Goal: Check status

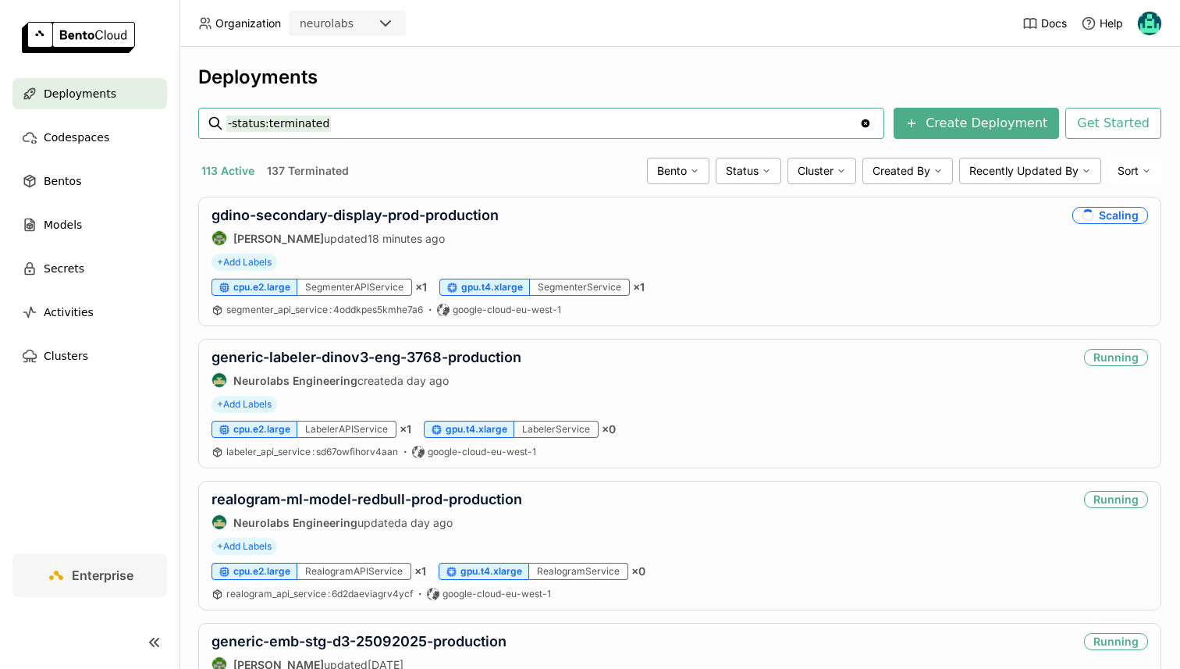
click at [322, 126] on input "-status:terminated" at bounding box center [542, 123] width 633 height 25
type input "generic-rdf"
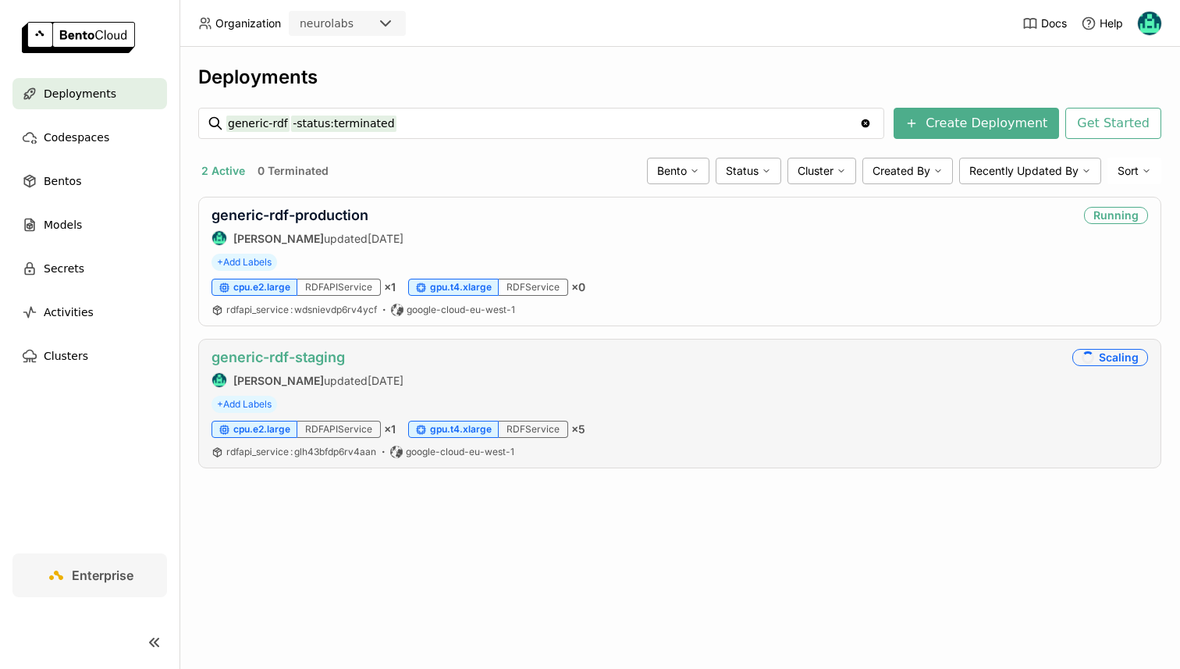
click at [297, 352] on link "generic-rdf-staging" at bounding box center [278, 357] width 133 height 16
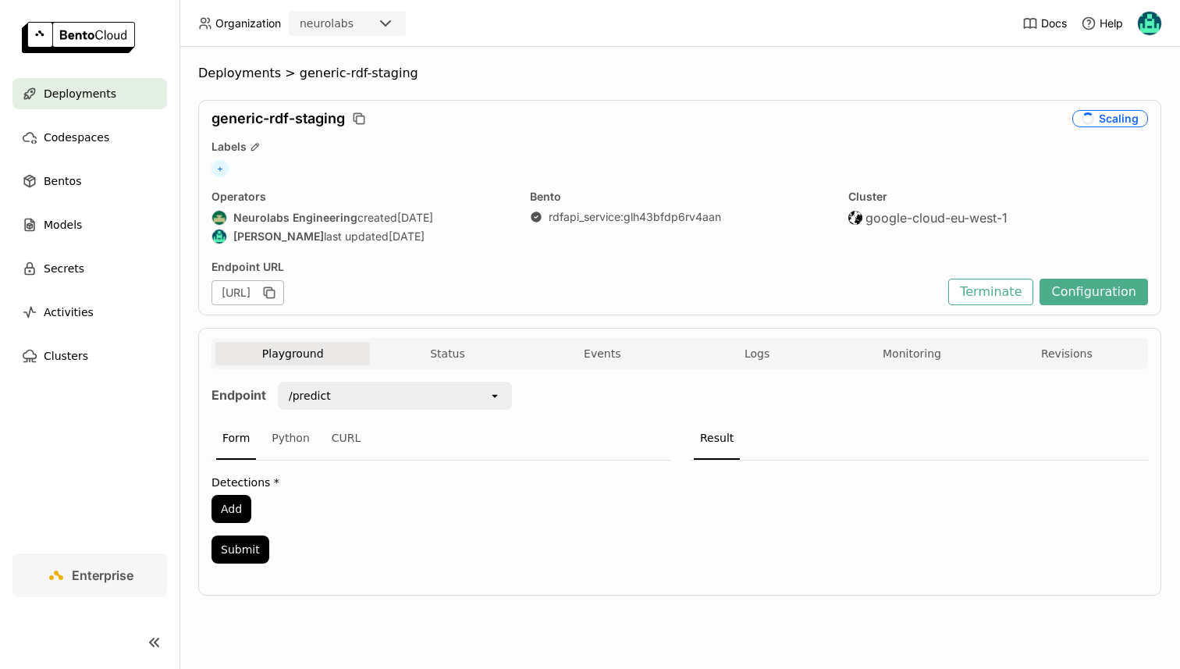
click at [1098, 275] on div "Endpoint URL [URL] Terminate Configuration" at bounding box center [680, 282] width 937 height 45
click at [1103, 280] on button "Configuration" at bounding box center [1094, 292] width 109 height 27
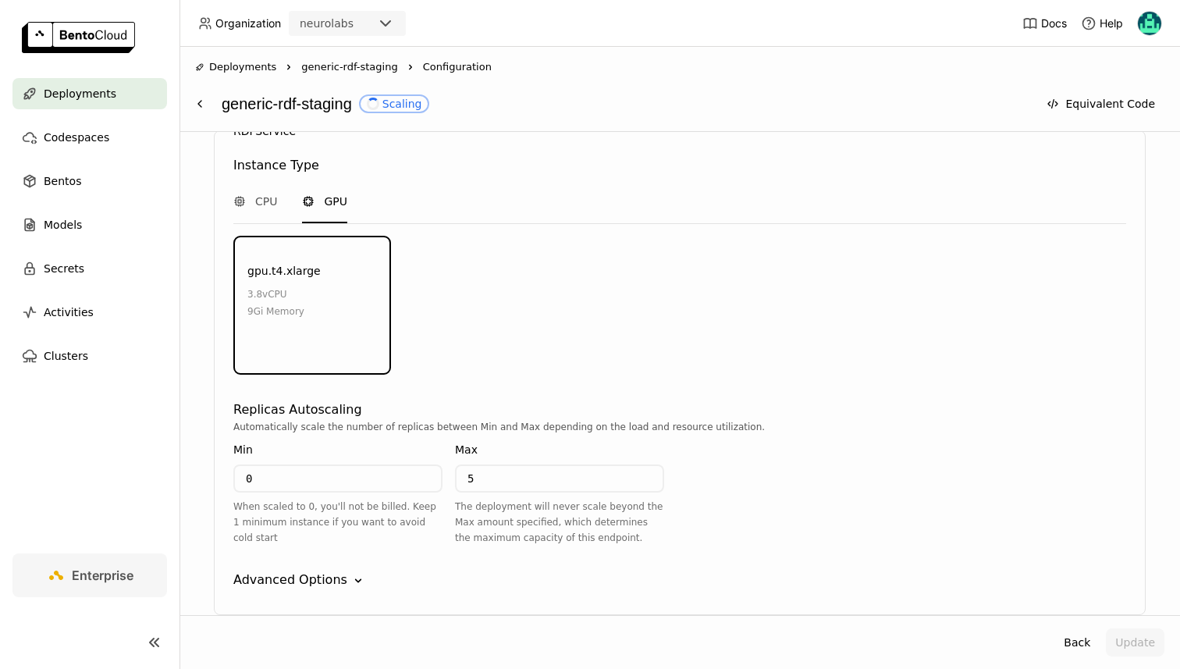
scroll to position [2029, 0]
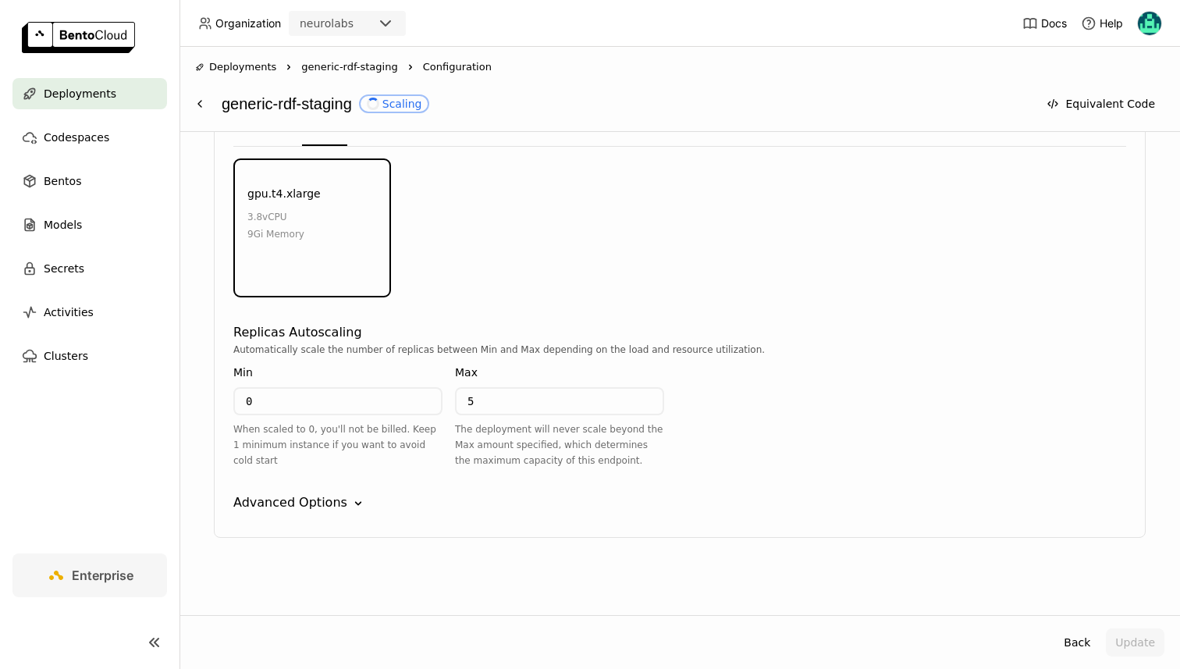
click at [494, 400] on input "5" at bounding box center [560, 401] width 206 height 25
type input "1"
click at [1133, 636] on button "Update" at bounding box center [1135, 642] width 59 height 28
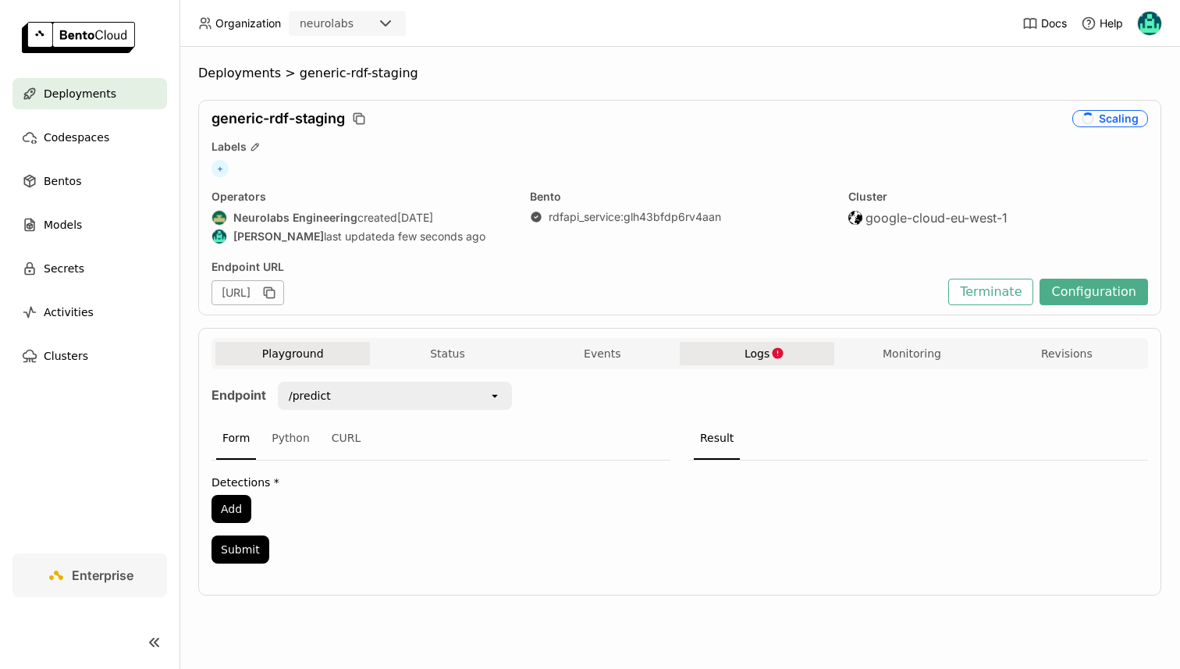
click at [768, 360] on span "Logs" at bounding box center [757, 354] width 25 height 14
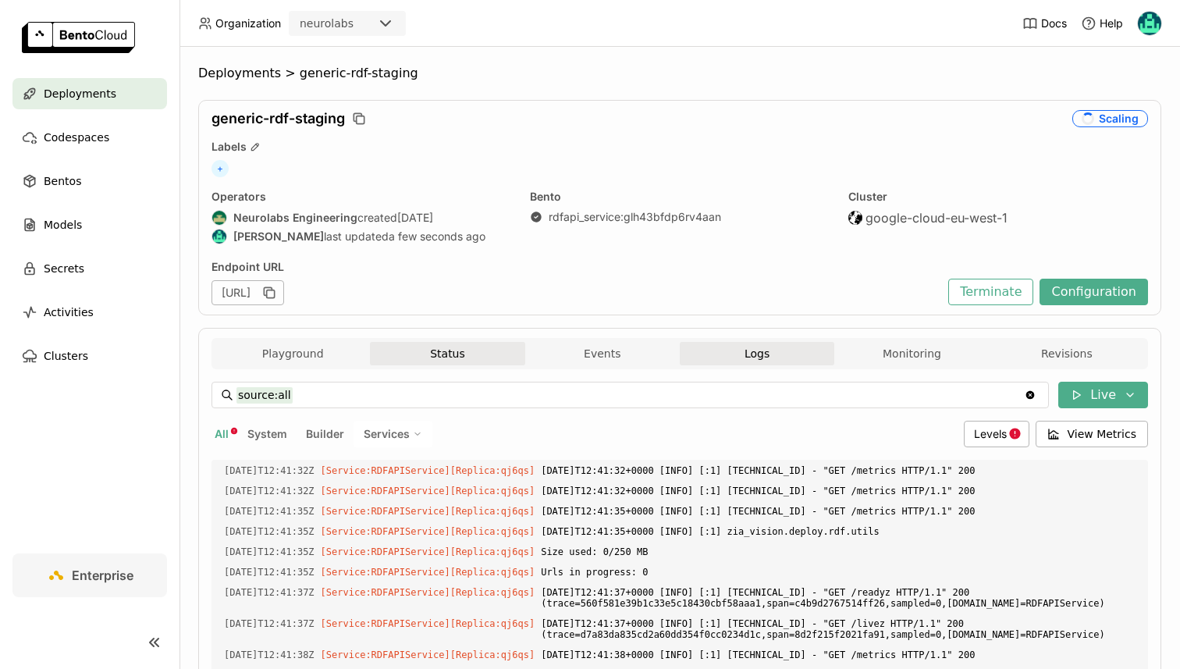
scroll to position [2130, 0]
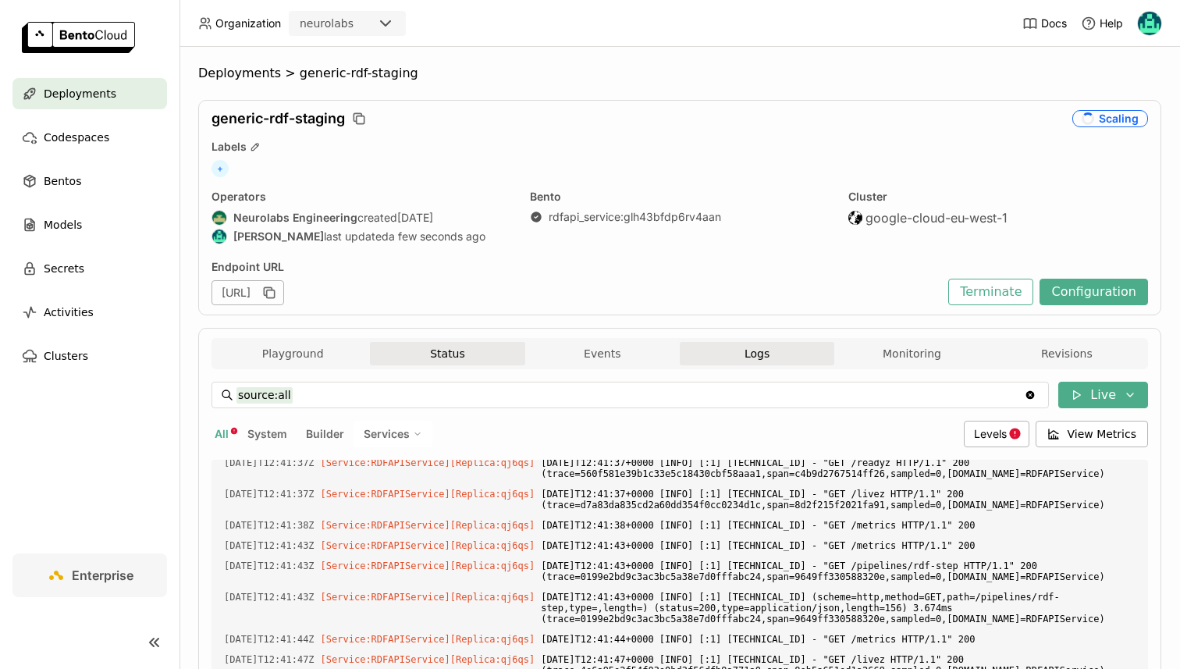
click at [370, 348] on button "Status" at bounding box center [447, 353] width 155 height 23
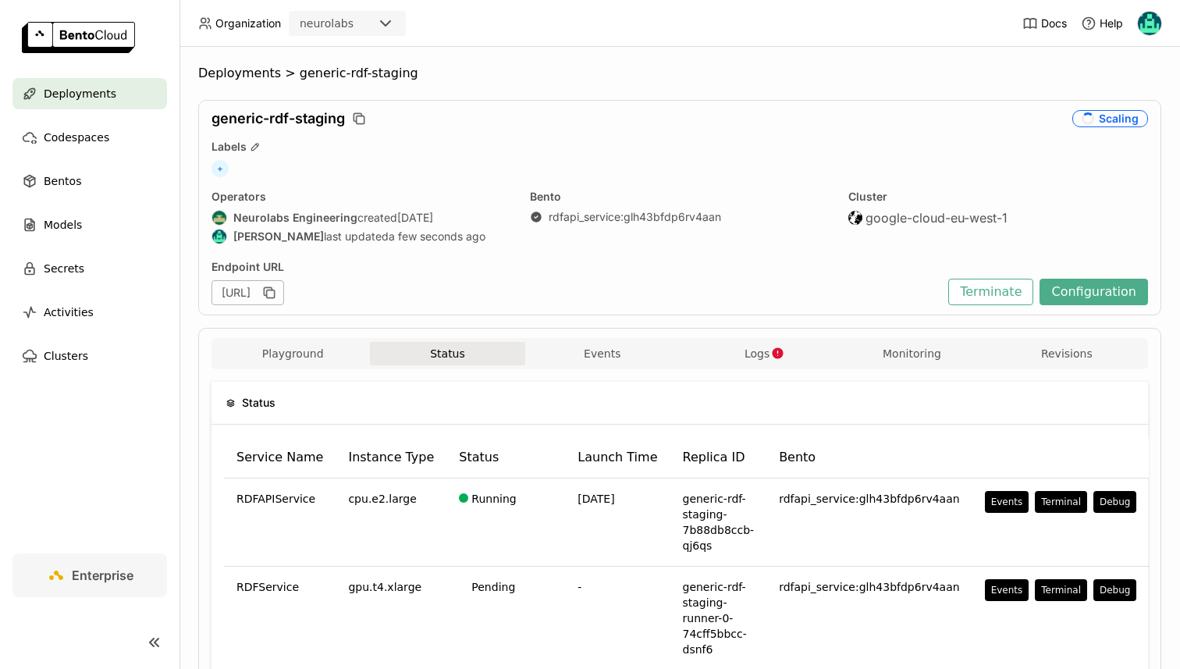
scroll to position [76, 0]
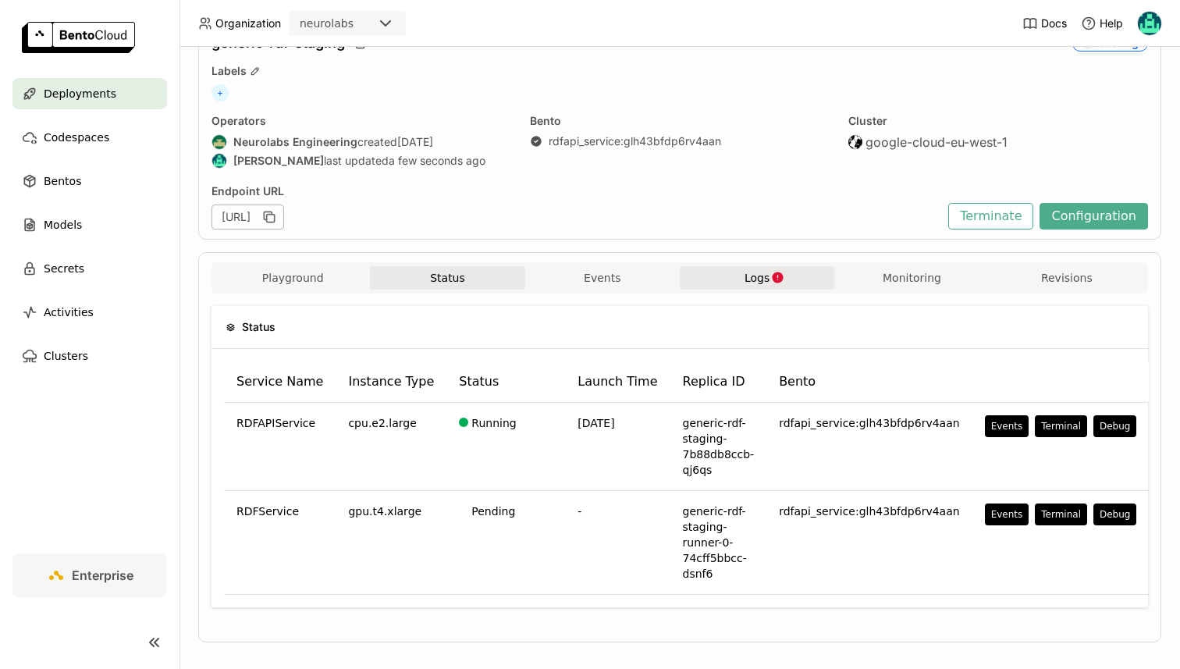
click at [759, 273] on span "Logs" at bounding box center [757, 278] width 25 height 14
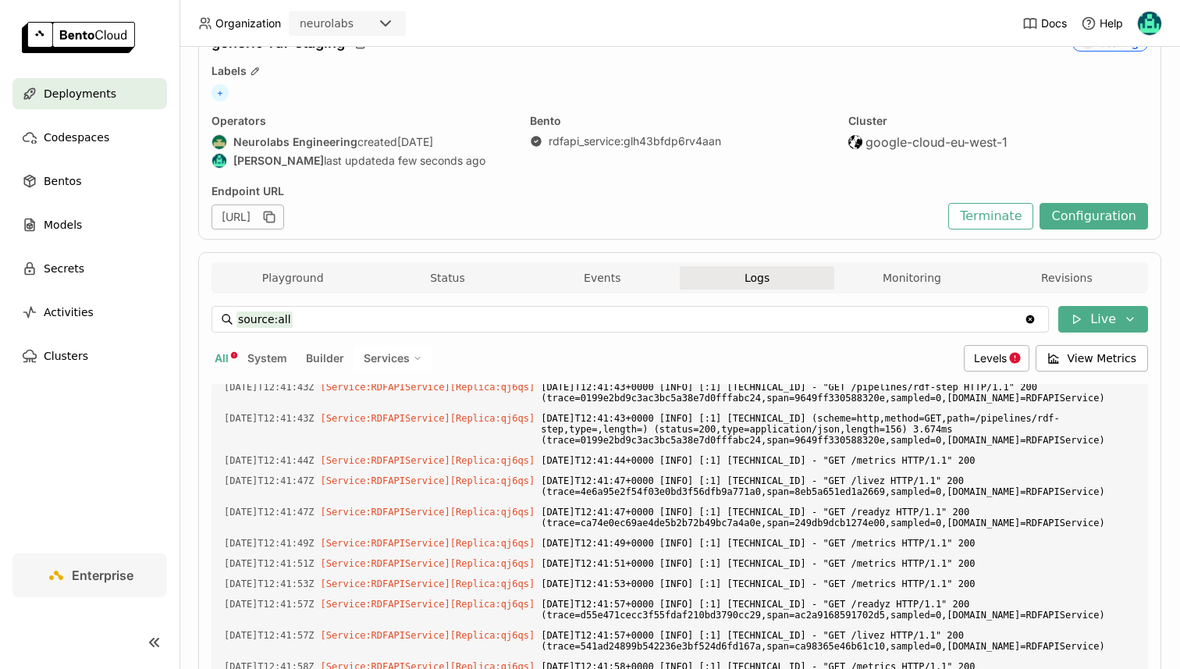
scroll to position [324, 0]
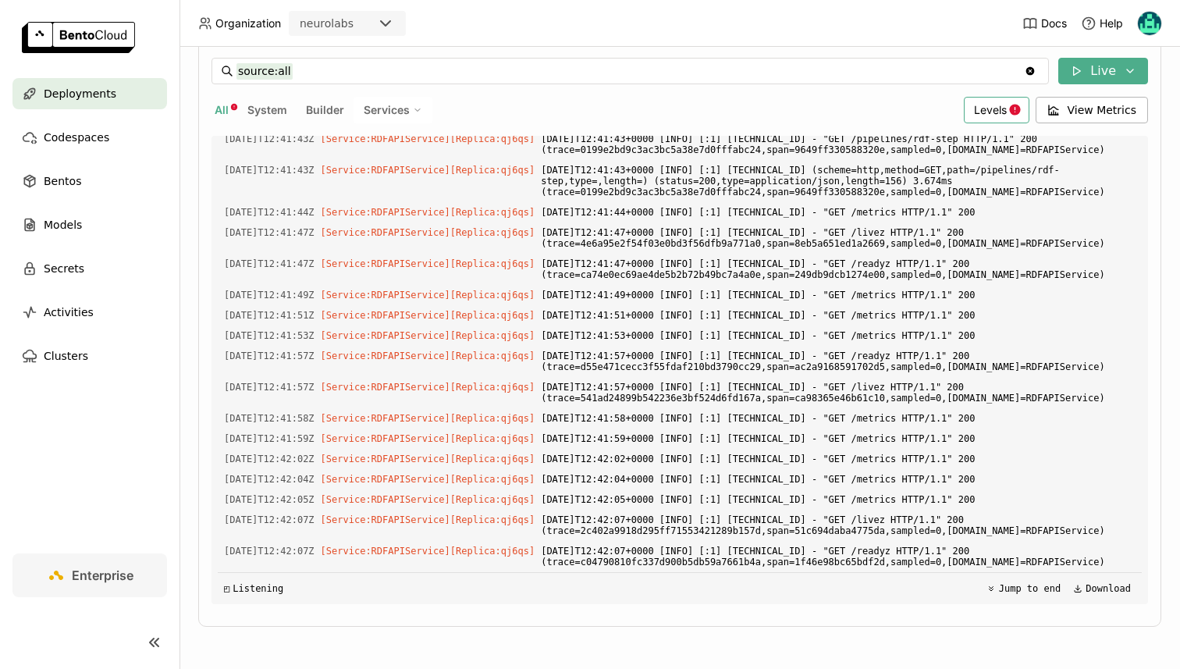
click at [1002, 111] on span "Levels" at bounding box center [990, 109] width 33 height 13
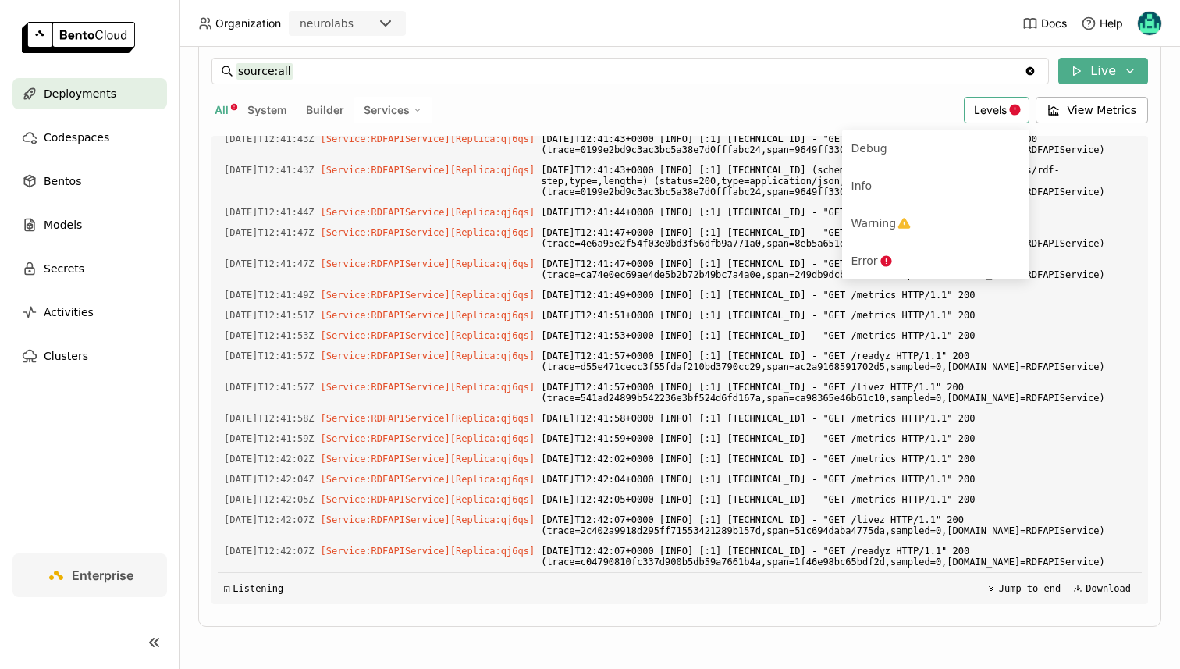
scroll to position [2254, 0]
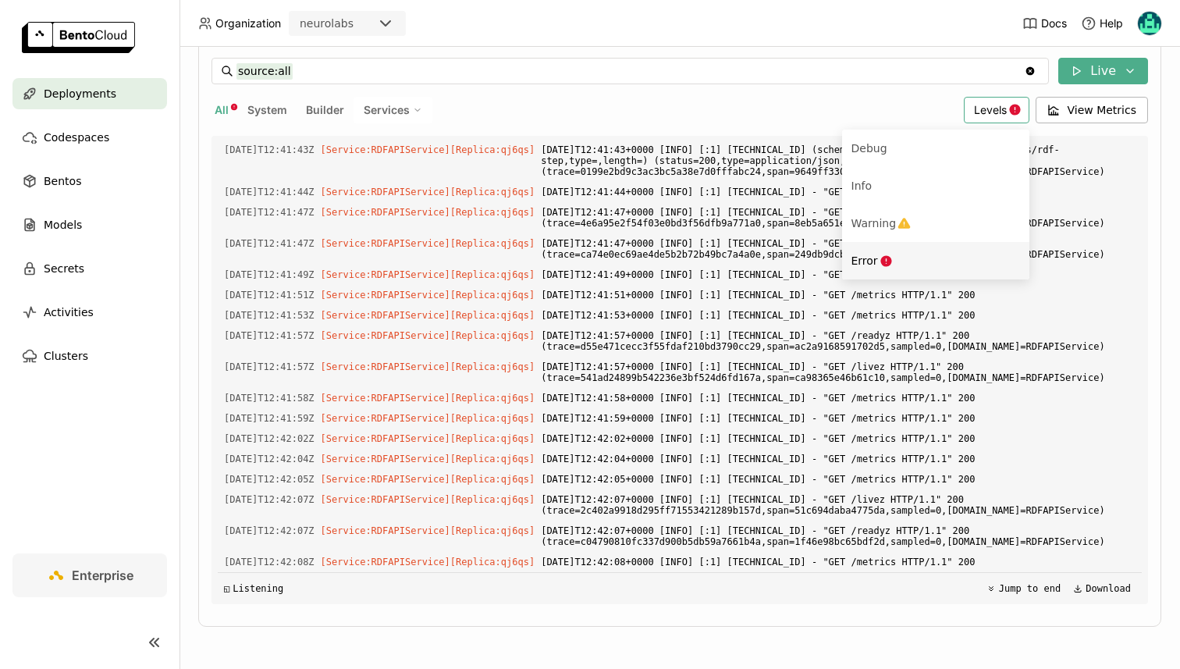
click at [906, 253] on div "Error" at bounding box center [936, 260] width 169 height 19
type input "source:all level:error"
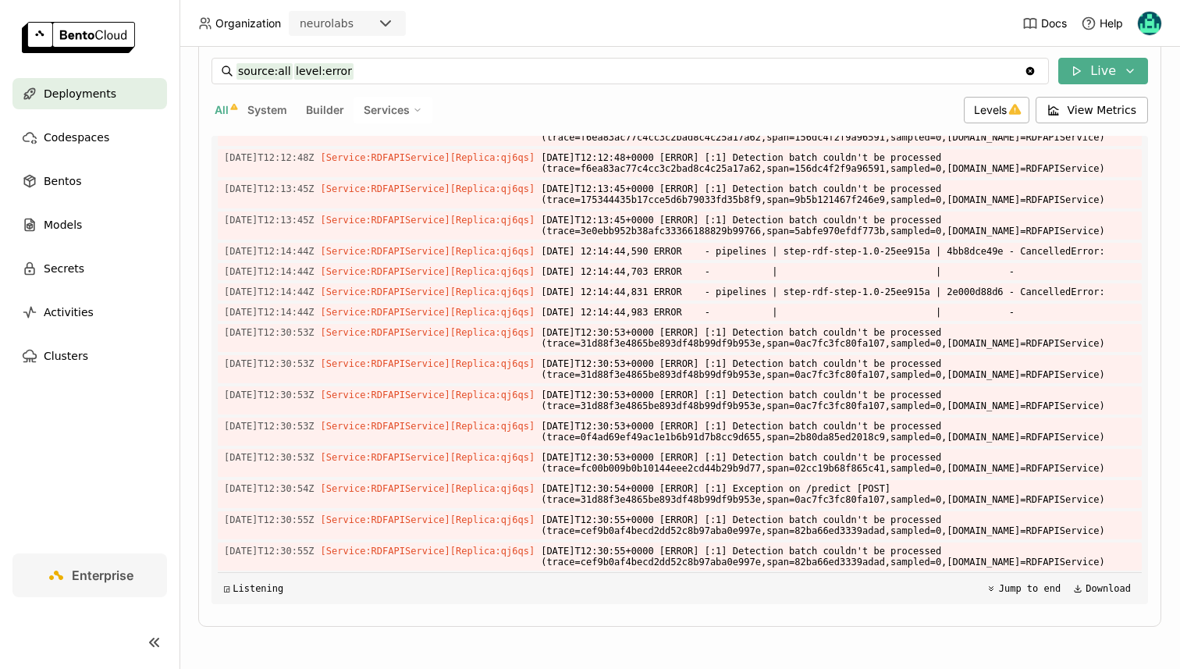
scroll to position [0, 0]
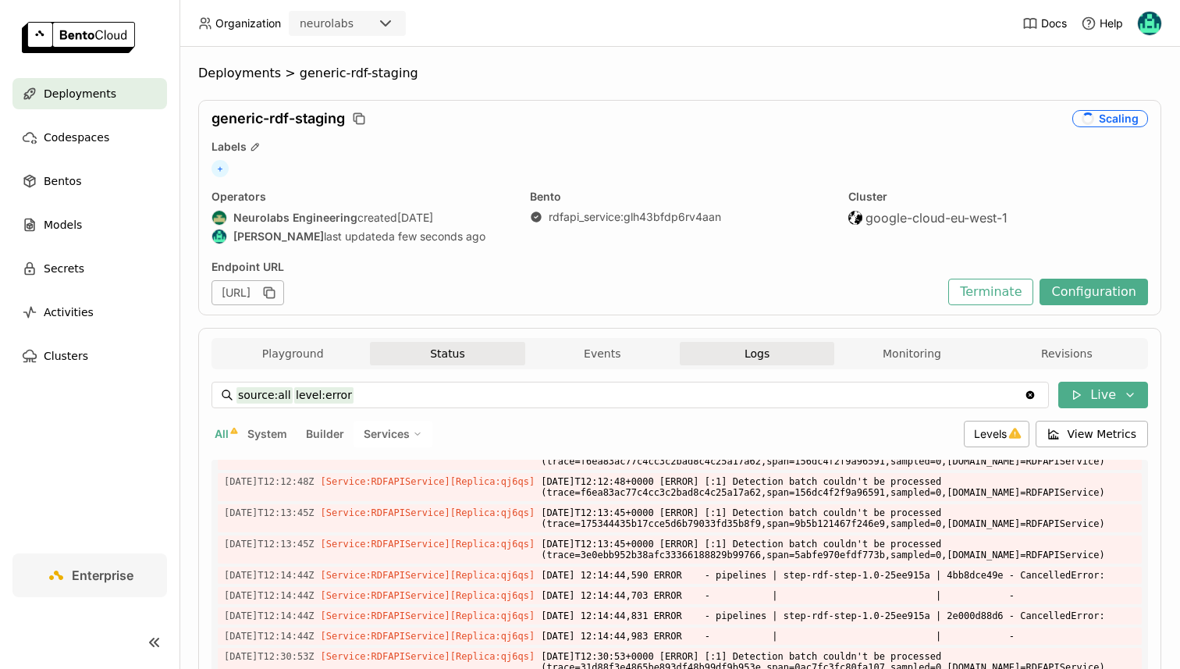
click at [370, 351] on button "Status" at bounding box center [447, 353] width 155 height 23
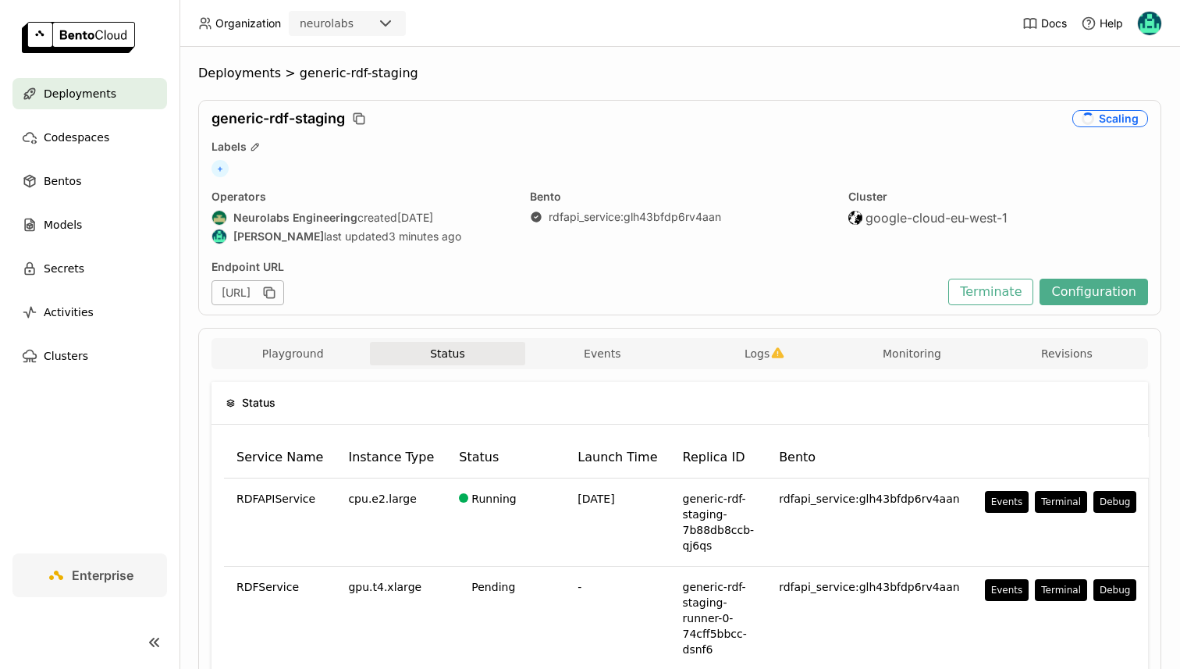
click at [74, 103] on div "Deployments" at bounding box center [89, 93] width 155 height 31
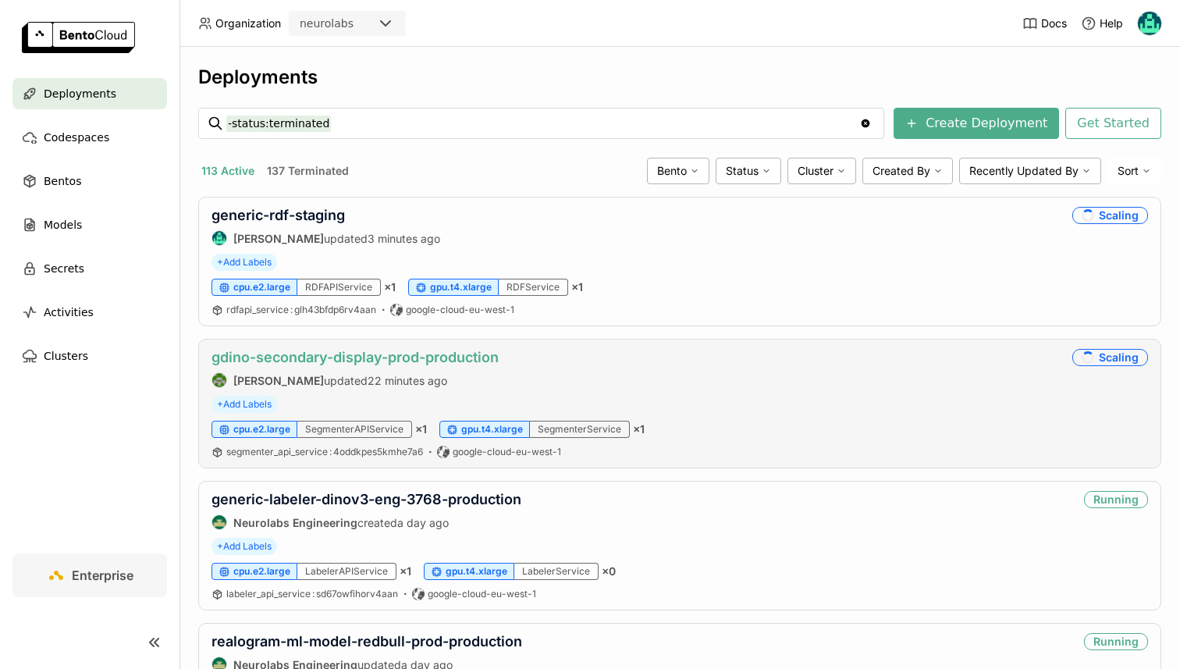
click at [343, 351] on link "gdino-secondary-display-prod-production" at bounding box center [355, 357] width 287 height 16
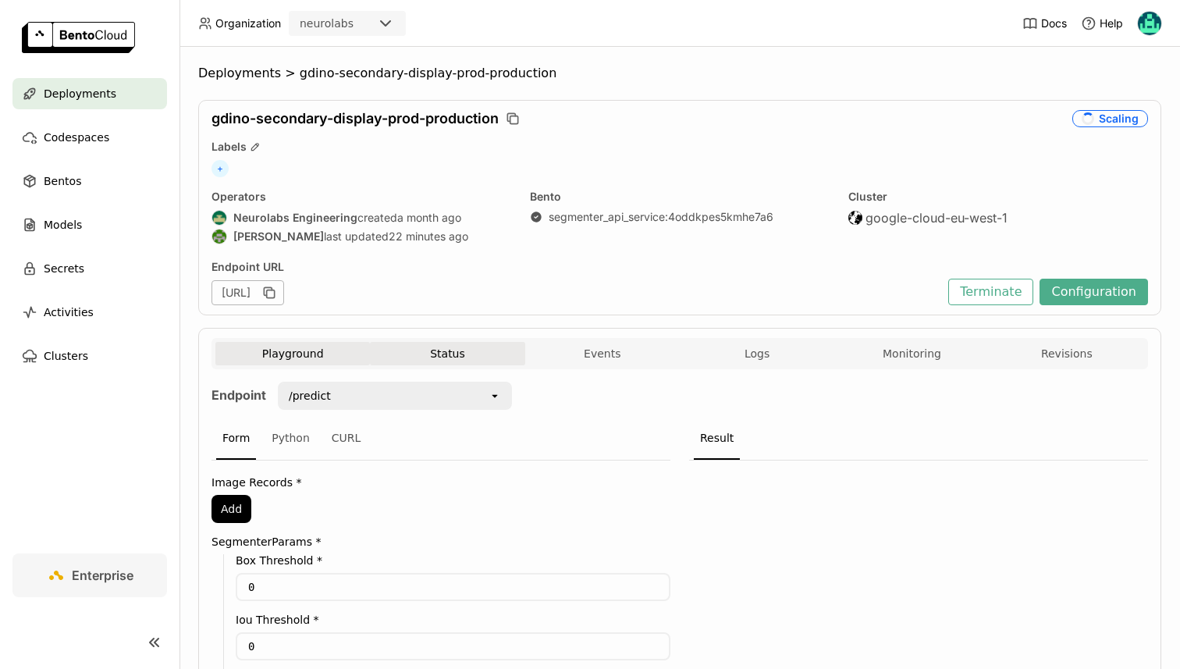
click at [472, 362] on button "Status" at bounding box center [447, 353] width 155 height 23
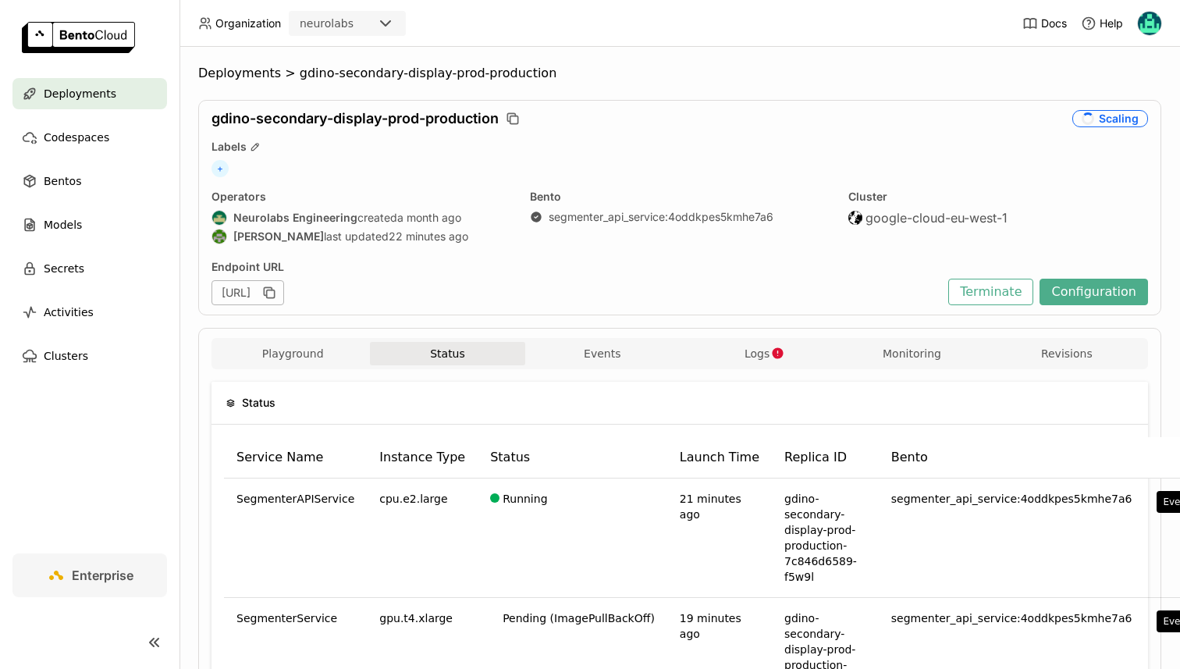
scroll to position [138, 0]
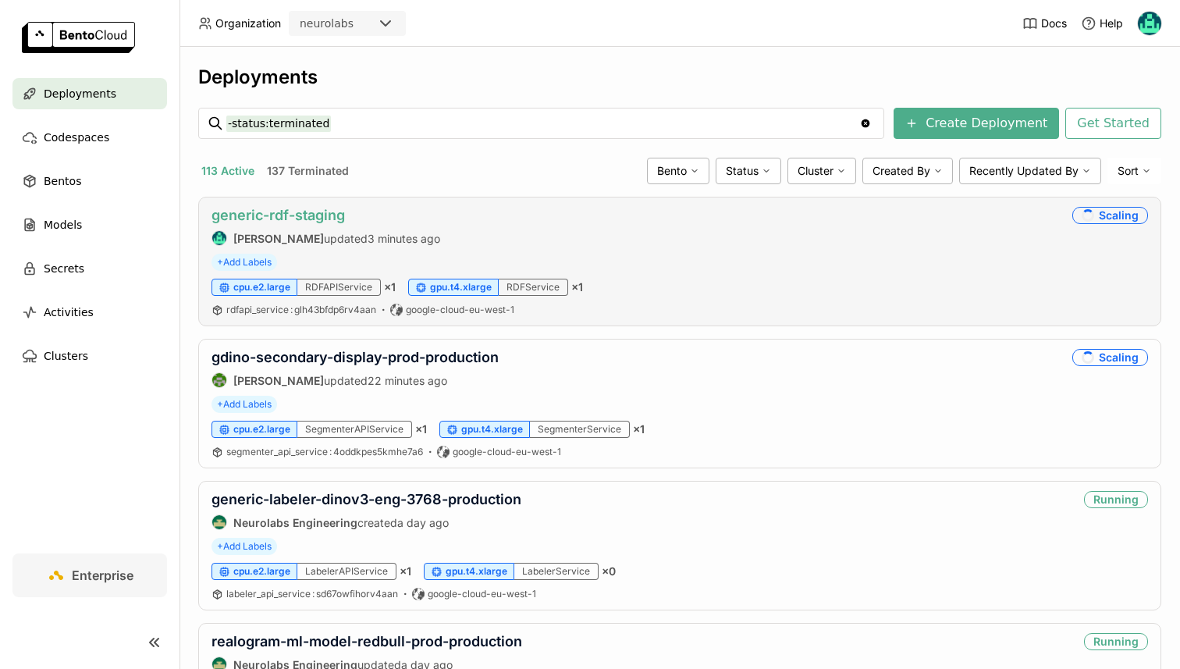
click at [297, 222] on link "generic-rdf-staging" at bounding box center [278, 215] width 133 height 16
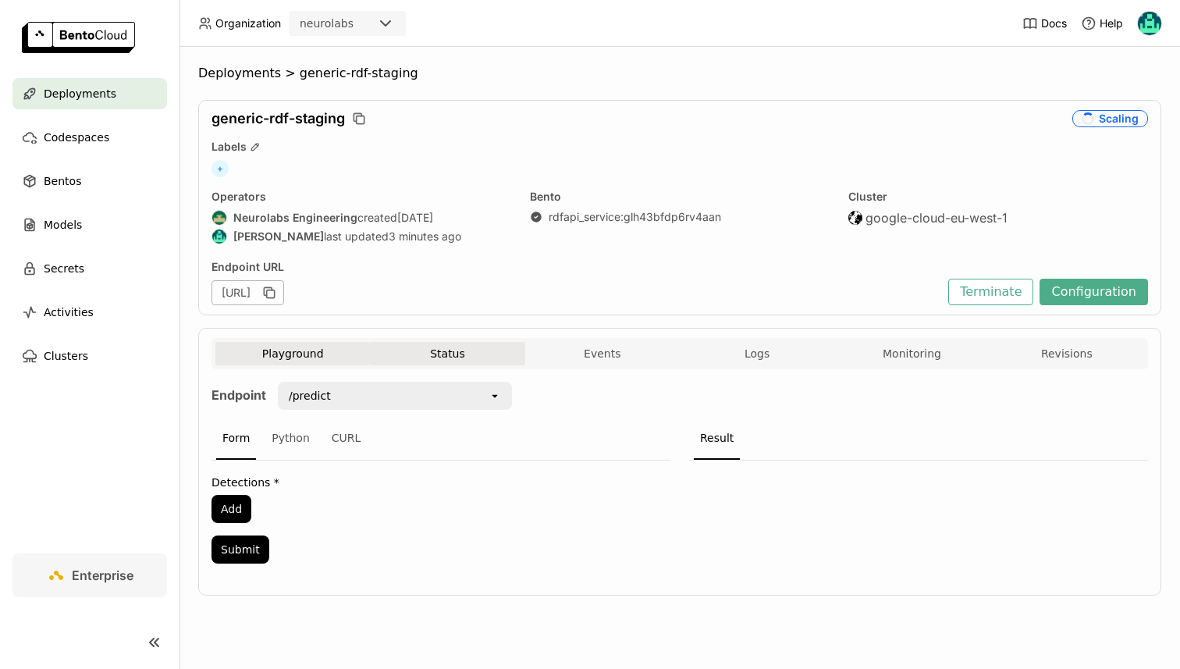
click at [464, 355] on button "Status" at bounding box center [447, 353] width 155 height 23
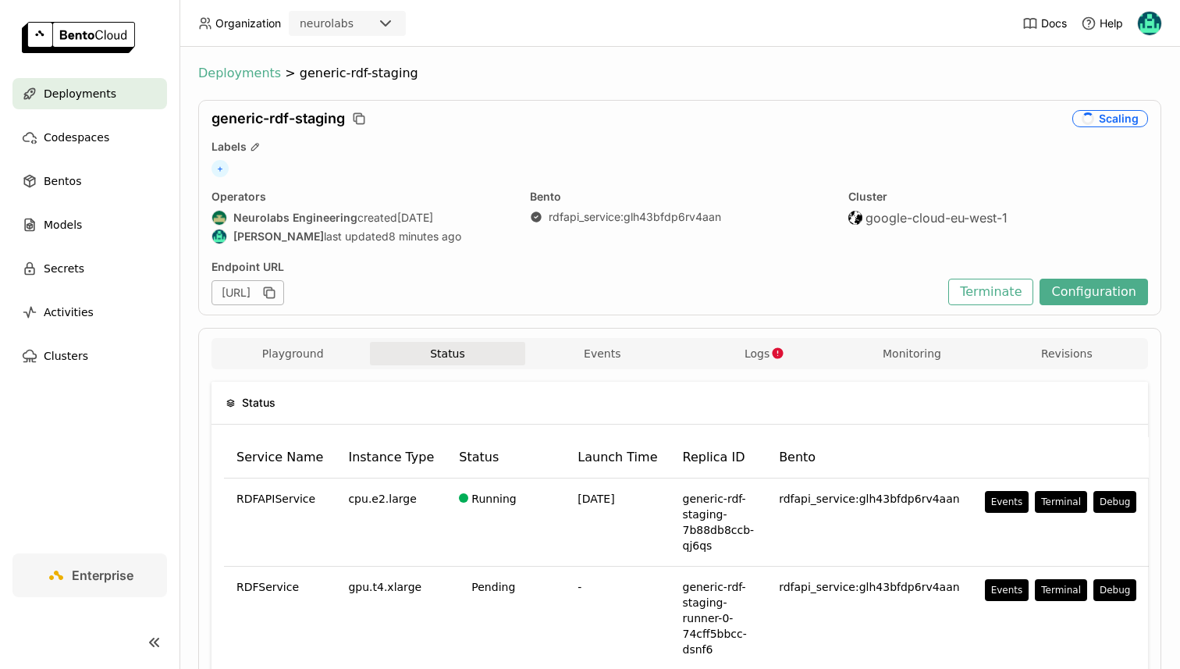
click at [222, 72] on span "Deployments" at bounding box center [239, 74] width 83 height 16
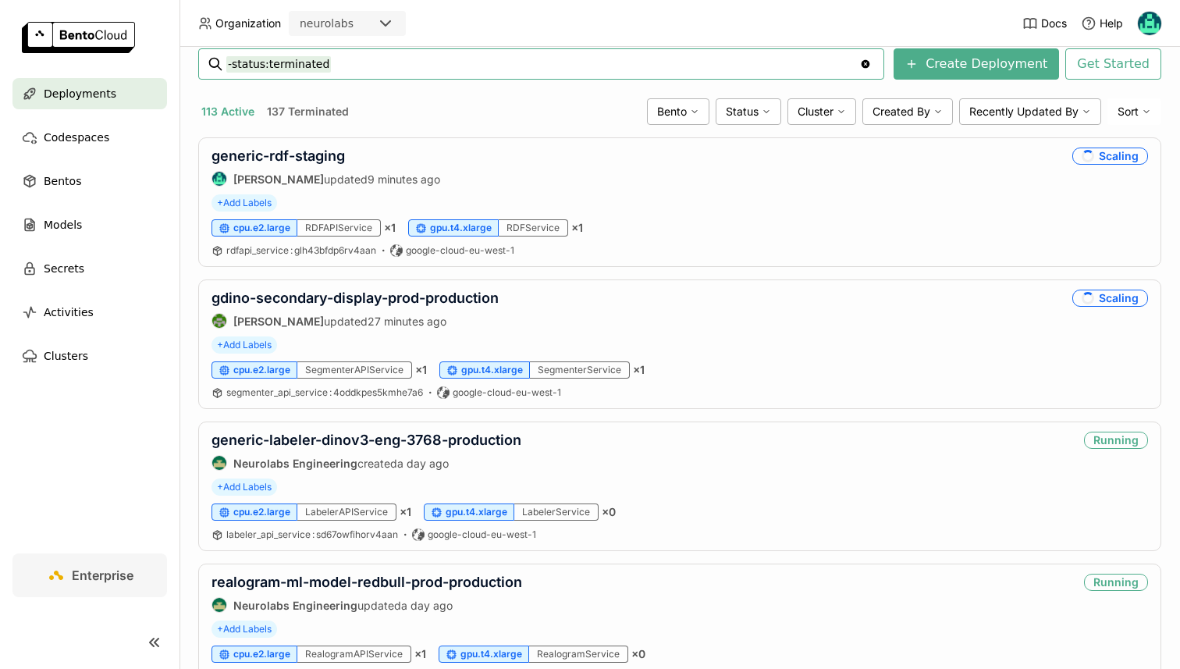
scroll to position [61, 0]
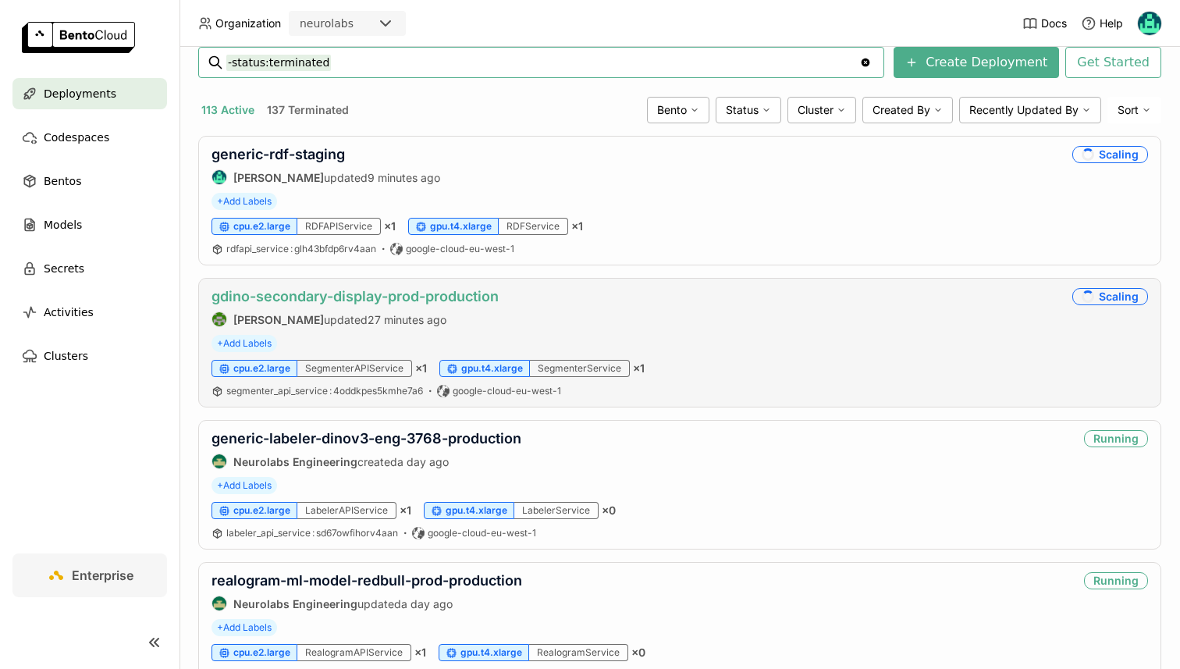
click at [340, 296] on link "gdino-secondary-display-prod-production" at bounding box center [355, 296] width 287 height 16
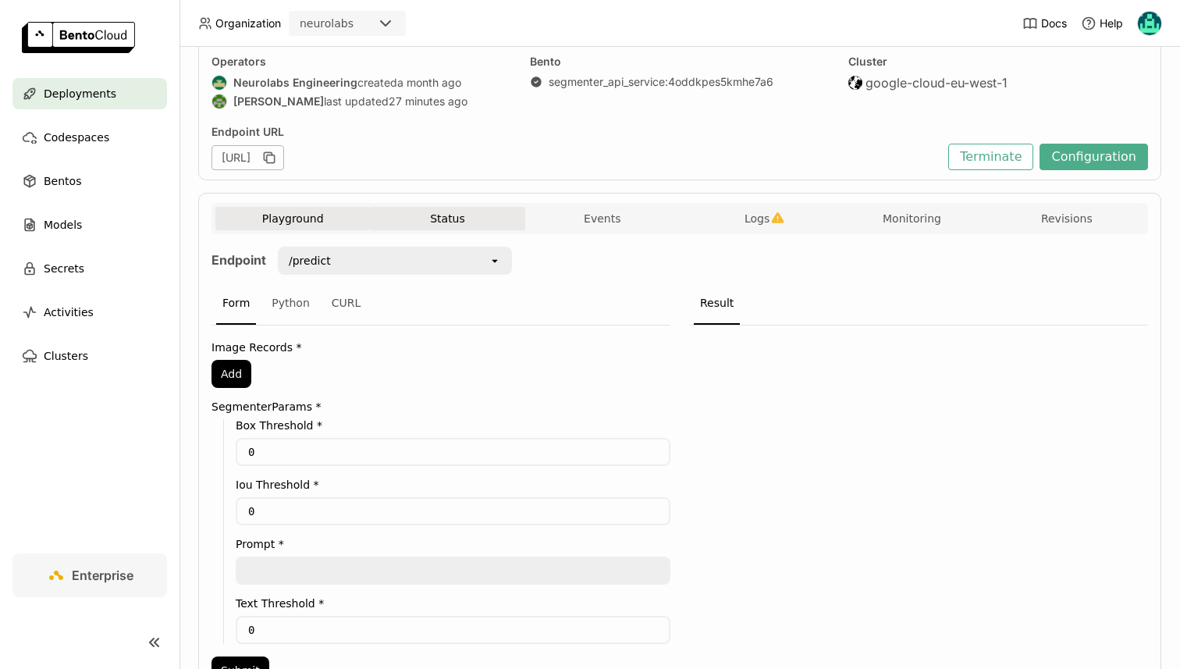
click at [440, 207] on button "Status" at bounding box center [447, 218] width 155 height 23
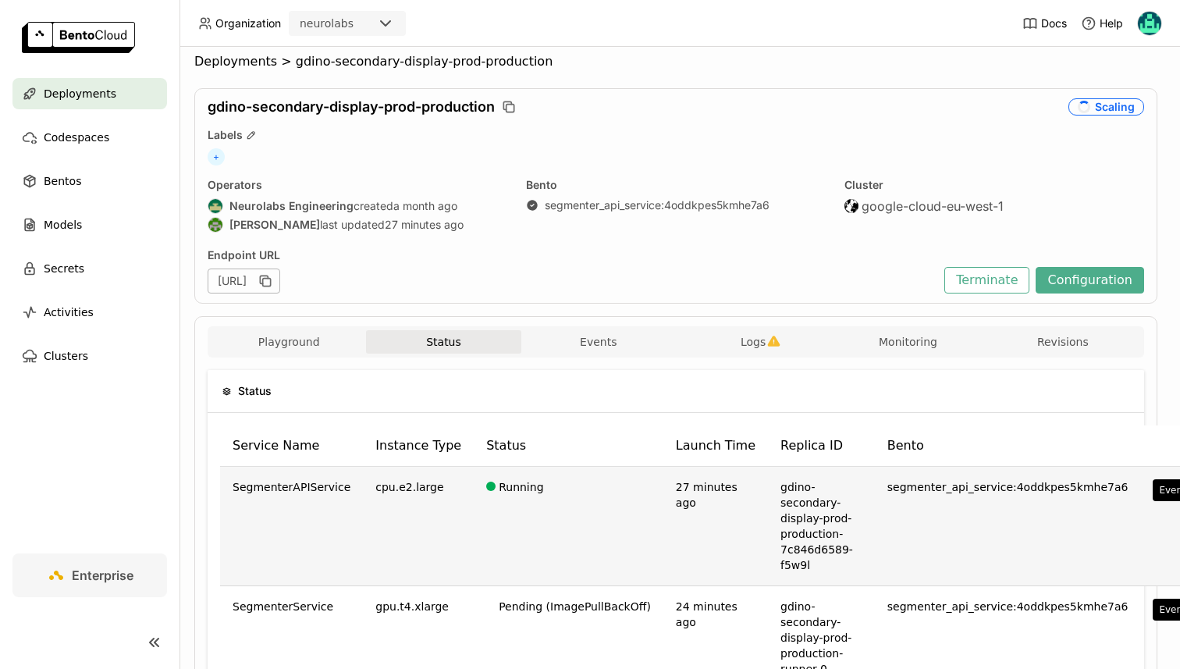
scroll to position [0, 4]
